Goal: Information Seeking & Learning: Check status

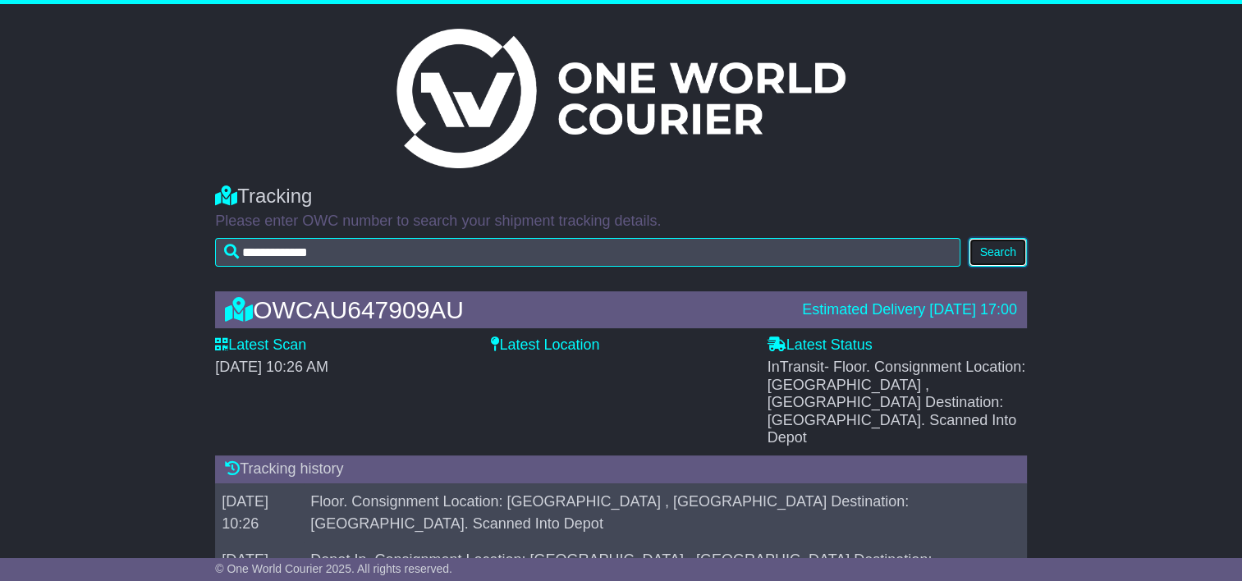
click at [1000, 250] on button "Search" at bounding box center [996, 252] width 57 height 29
